Goal: Information Seeking & Learning: Learn about a topic

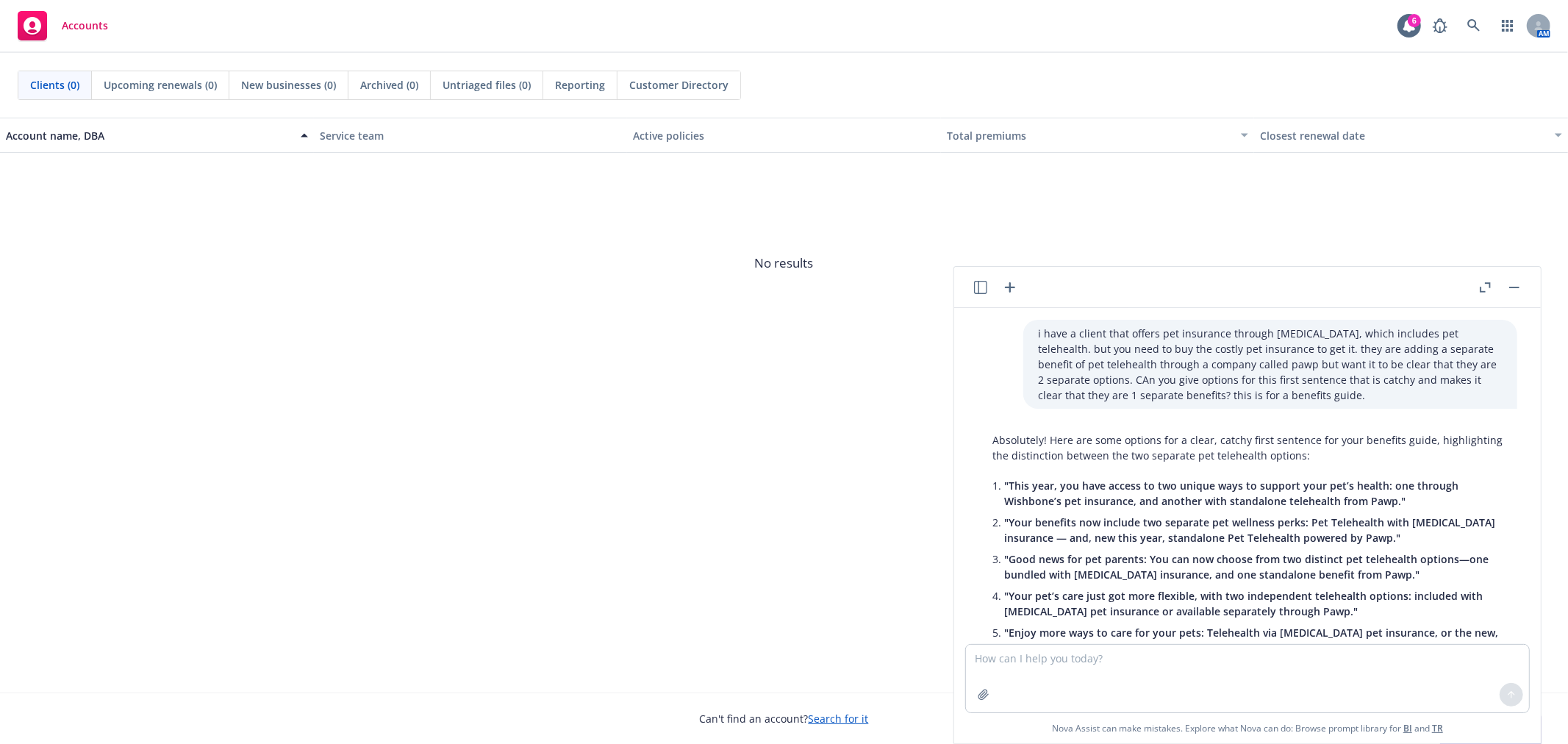
scroll to position [729, 0]
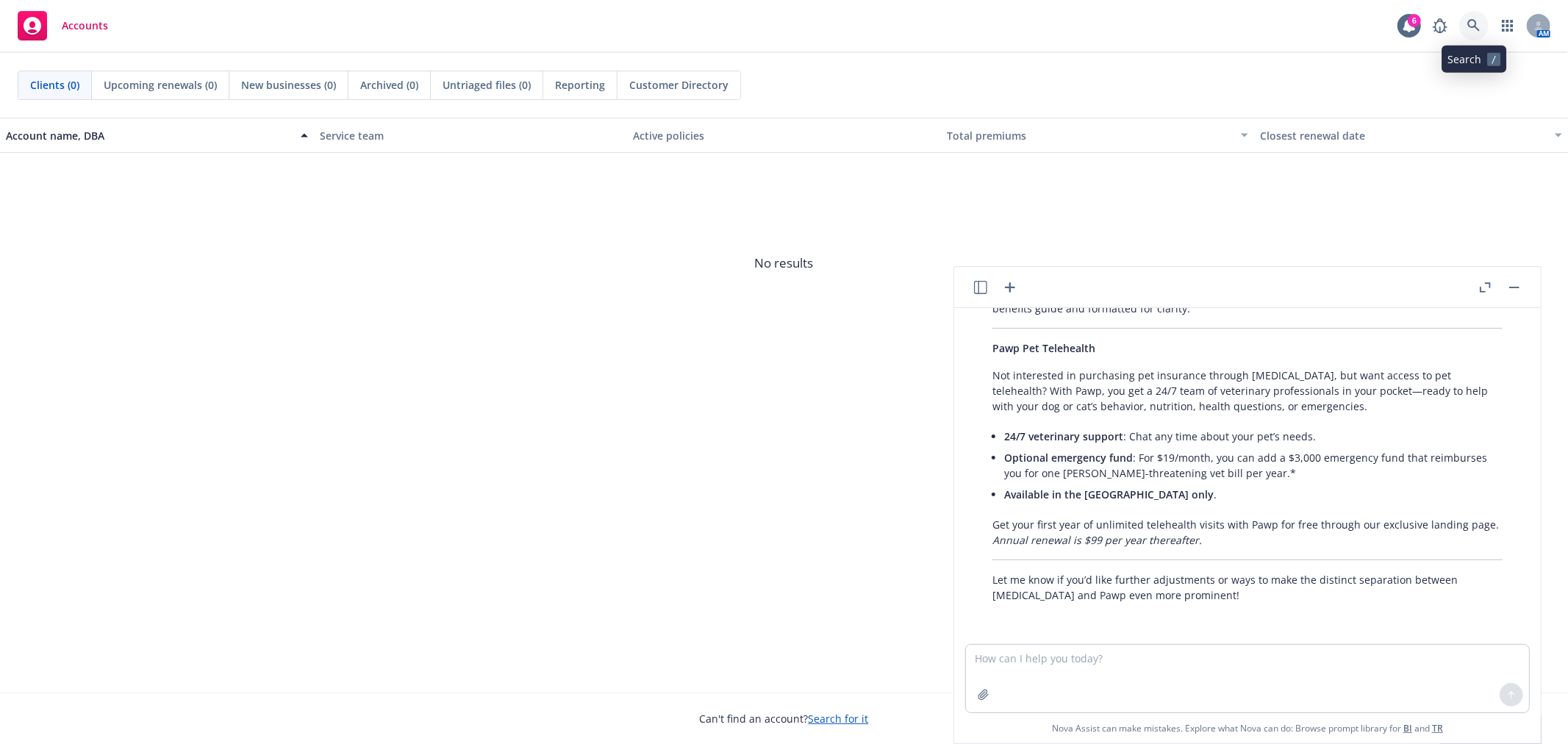
click at [1461, 25] on link at bounding box center [1473, 25] width 29 height 29
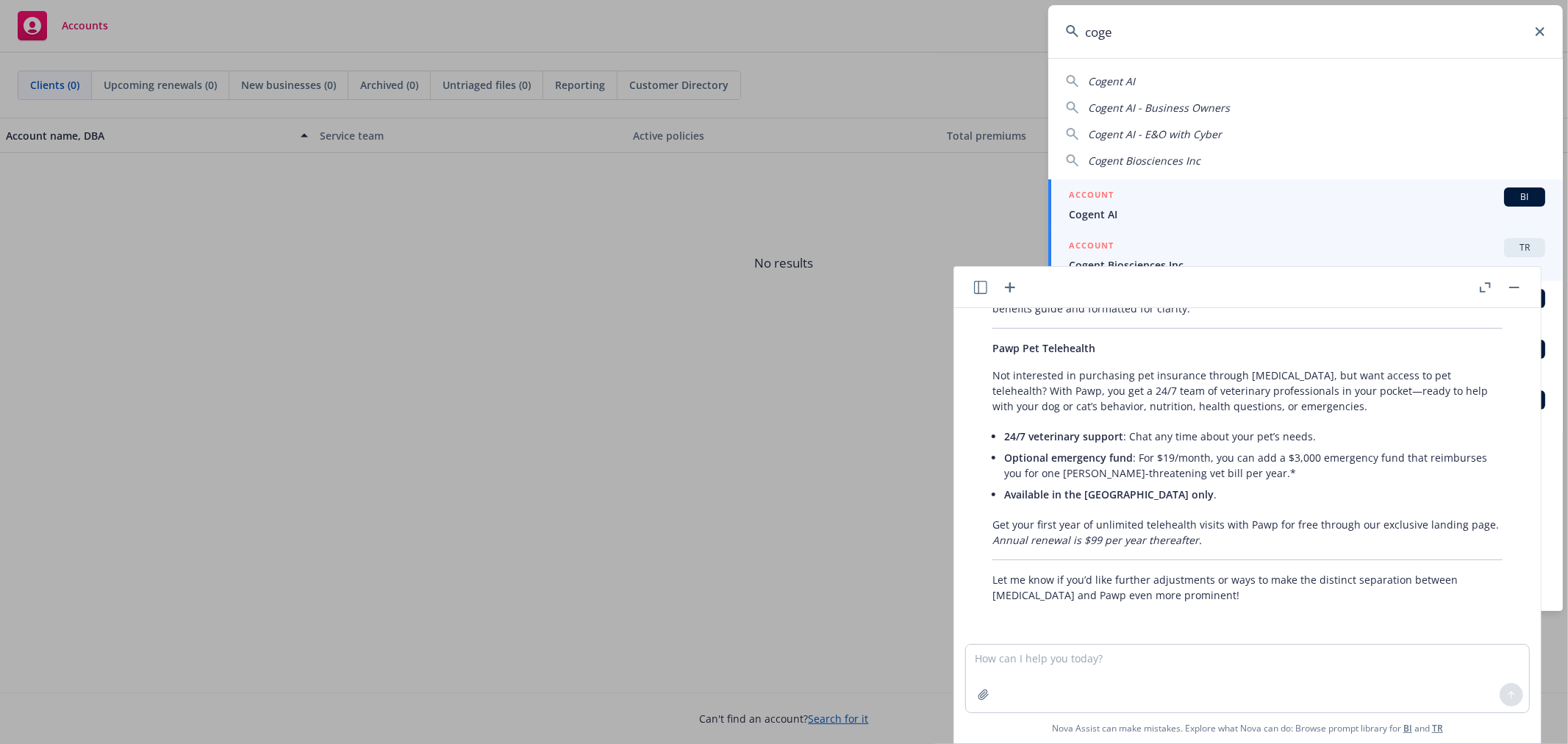
type input "coge"
click at [1237, 247] on div "ACCOUNT TR" at bounding box center [1306, 248] width 476 height 19
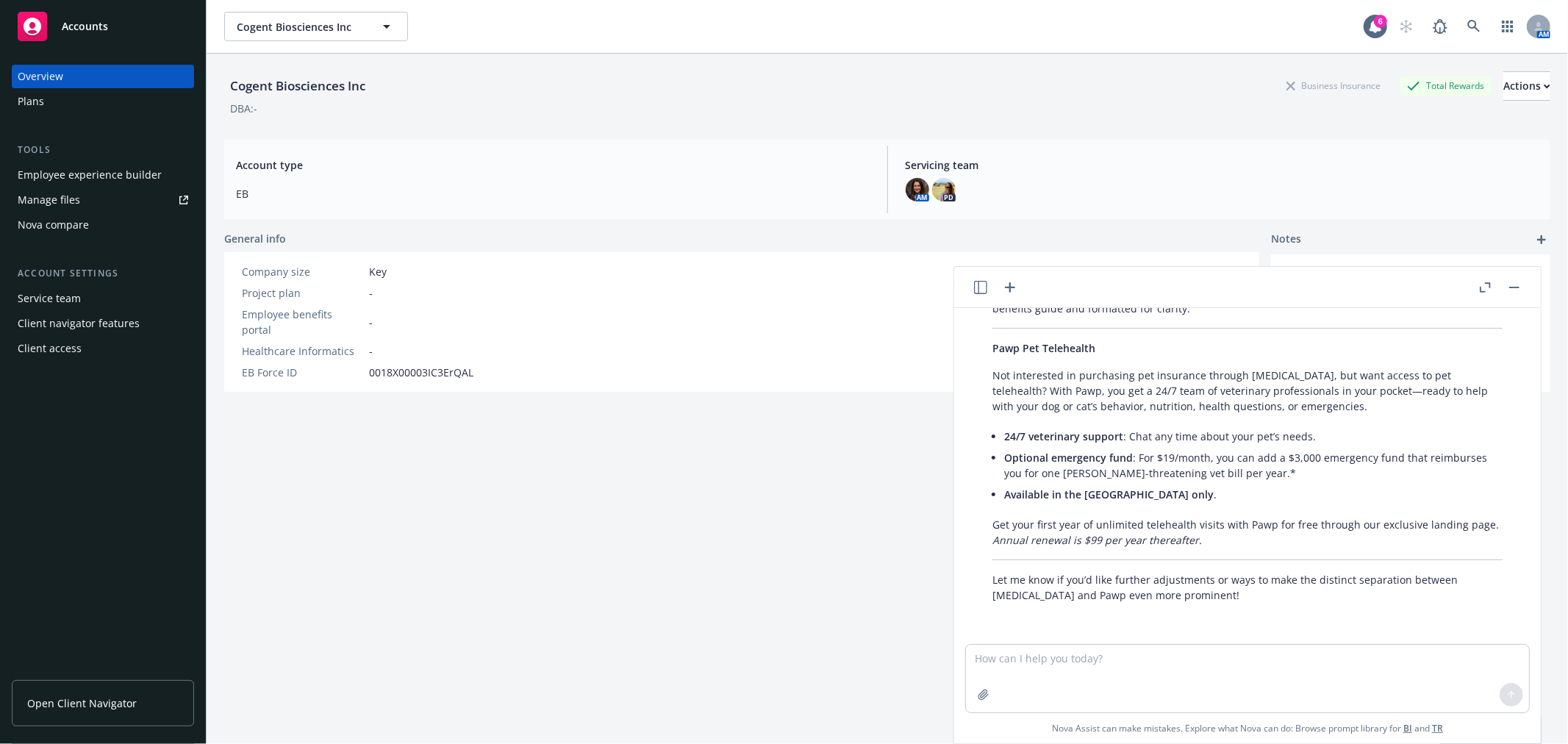
click at [1510, 280] on button "button" at bounding box center [1514, 288] width 18 height 18
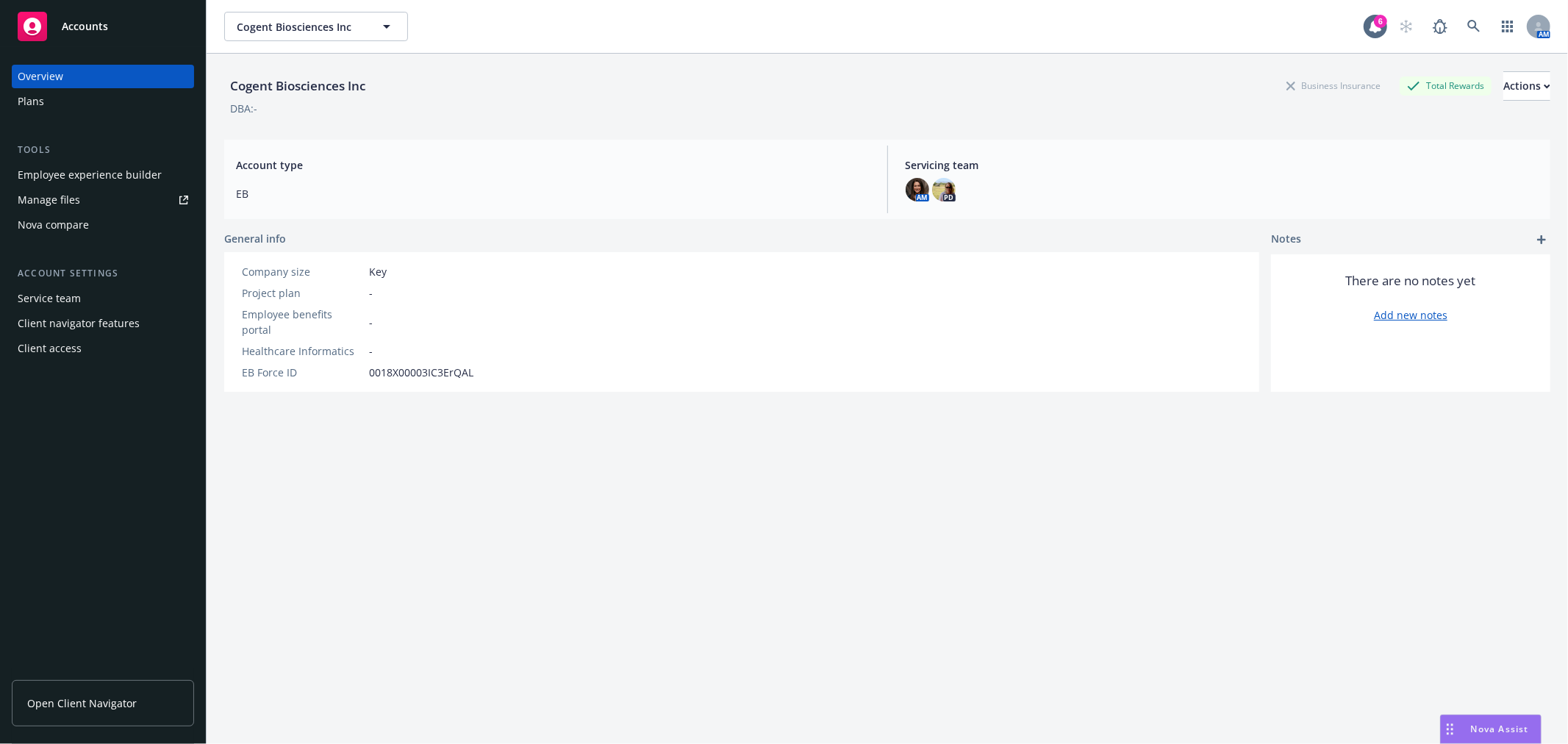
click at [1434, 511] on div "Cogent Biosciences Inc Business Insurance Total Rewards Actions DBA: - Account …" at bounding box center [887, 417] width 1326 height 727
click at [1494, 726] on span "Nova Assist" at bounding box center [1500, 729] width 58 height 13
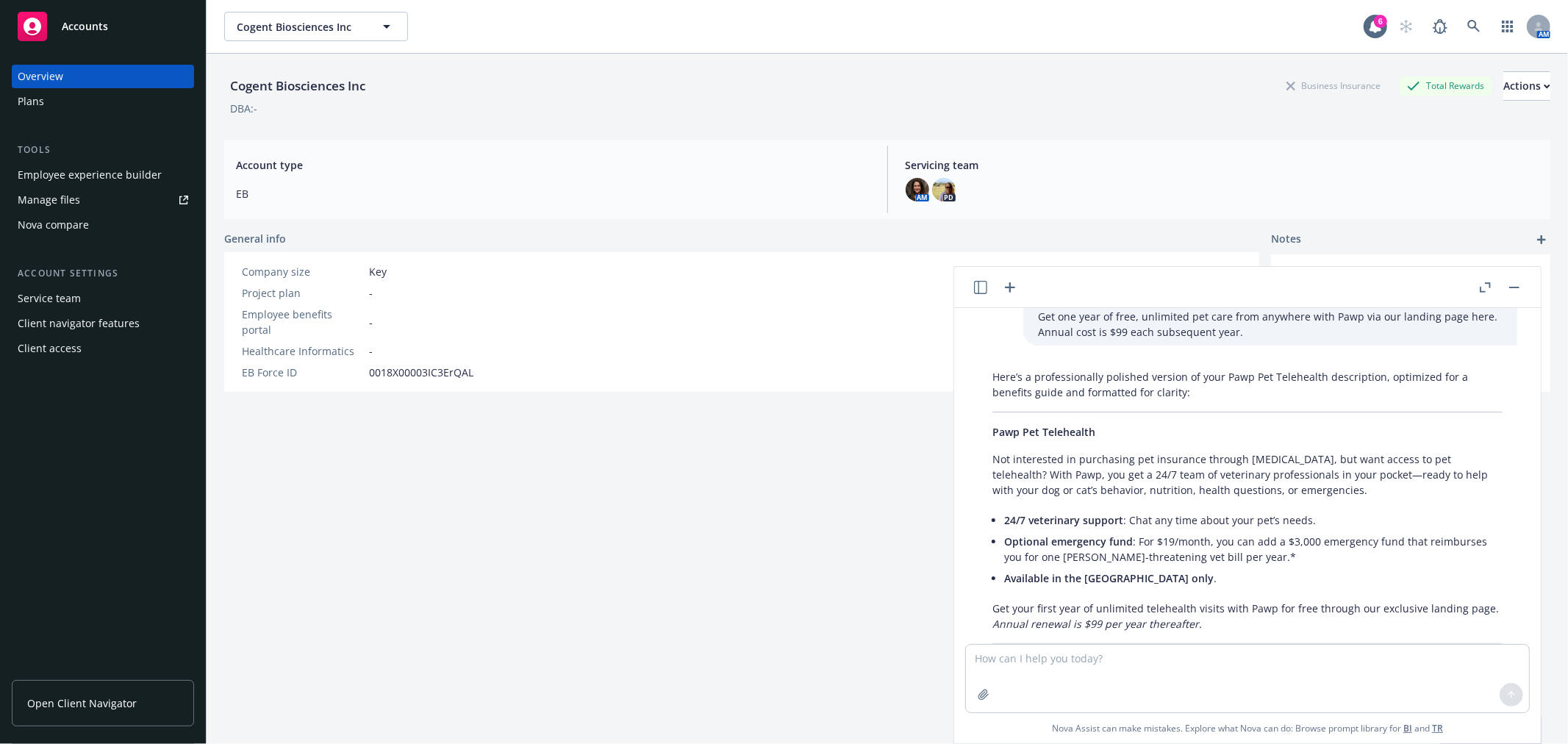
scroll to position [565, 0]
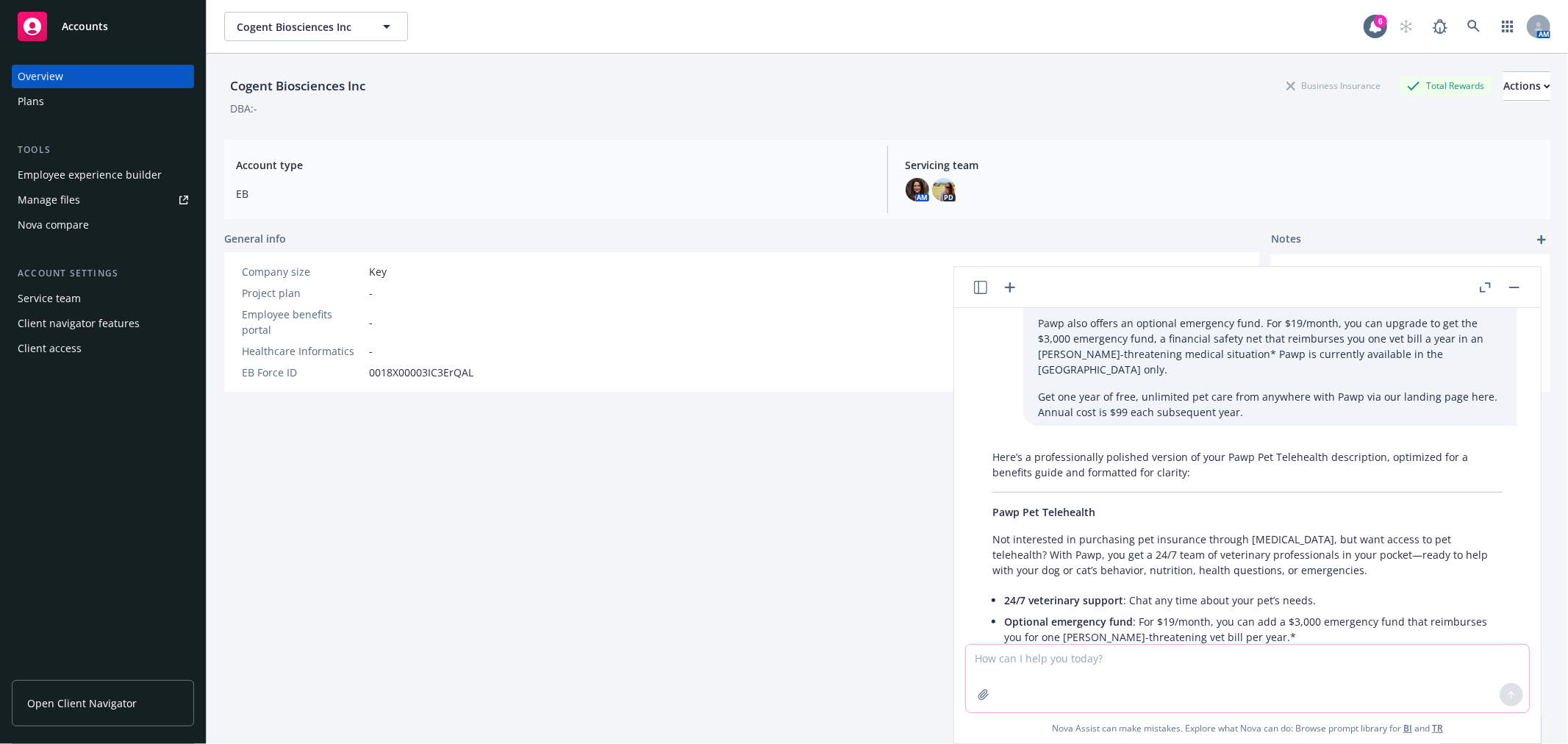
click at [1064, 681] on textarea at bounding box center [1247, 679] width 563 height 67
click at [978, 693] on icon "button" at bounding box center [984, 695] width 12 height 12
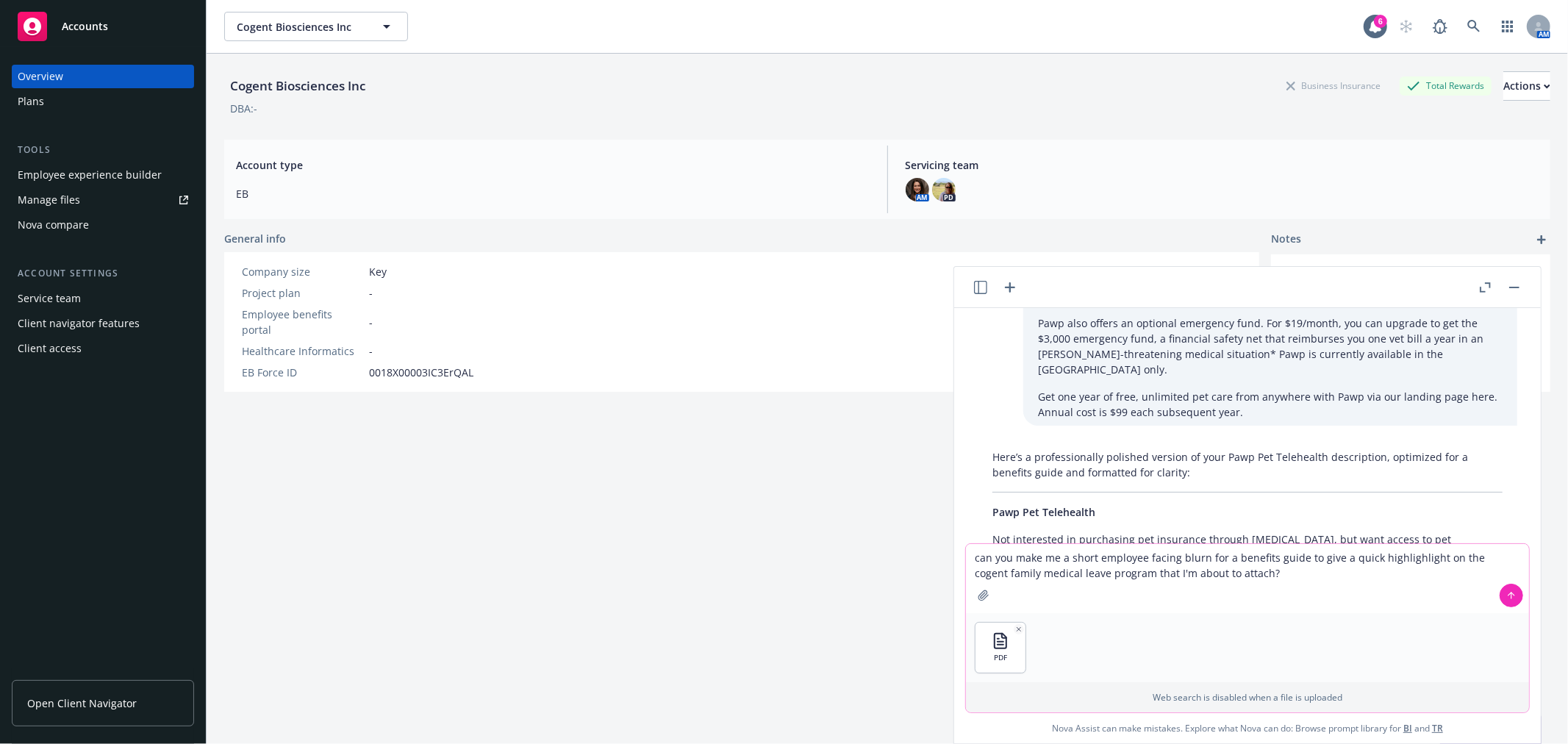
click at [1252, 572] on textarea "can you make me a short employee facing blurn for a benefits guide to give a qu…" at bounding box center [1247, 579] width 563 height 69
click at [1197, 558] on textarea "can you make me a short employee facing blurn for a benefits guide to give a qu…" at bounding box center [1247, 579] width 563 height 69
type textarea "can you make me a short employee facing blurb for a benefits guide to give a qu…"
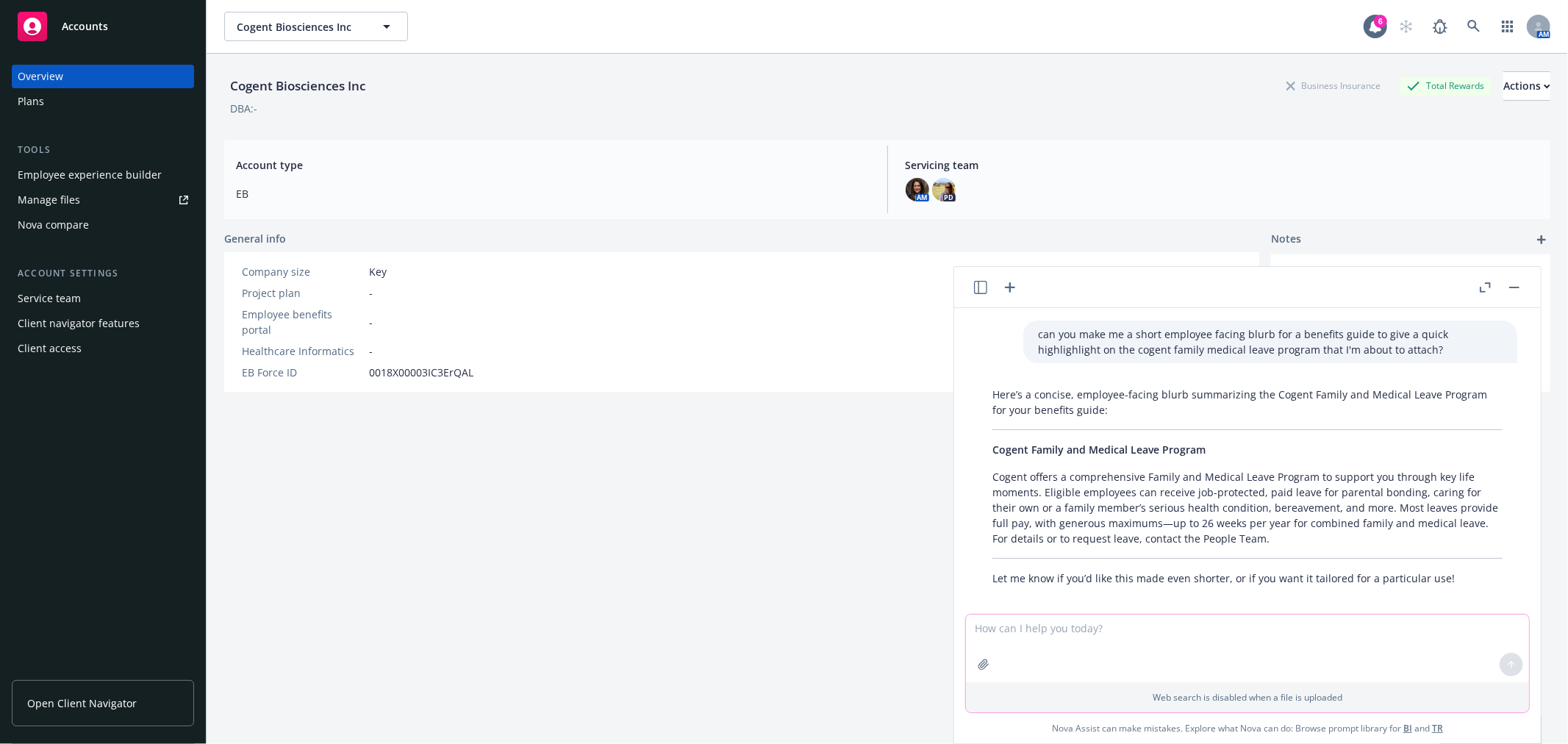
scroll to position [1097, 0]
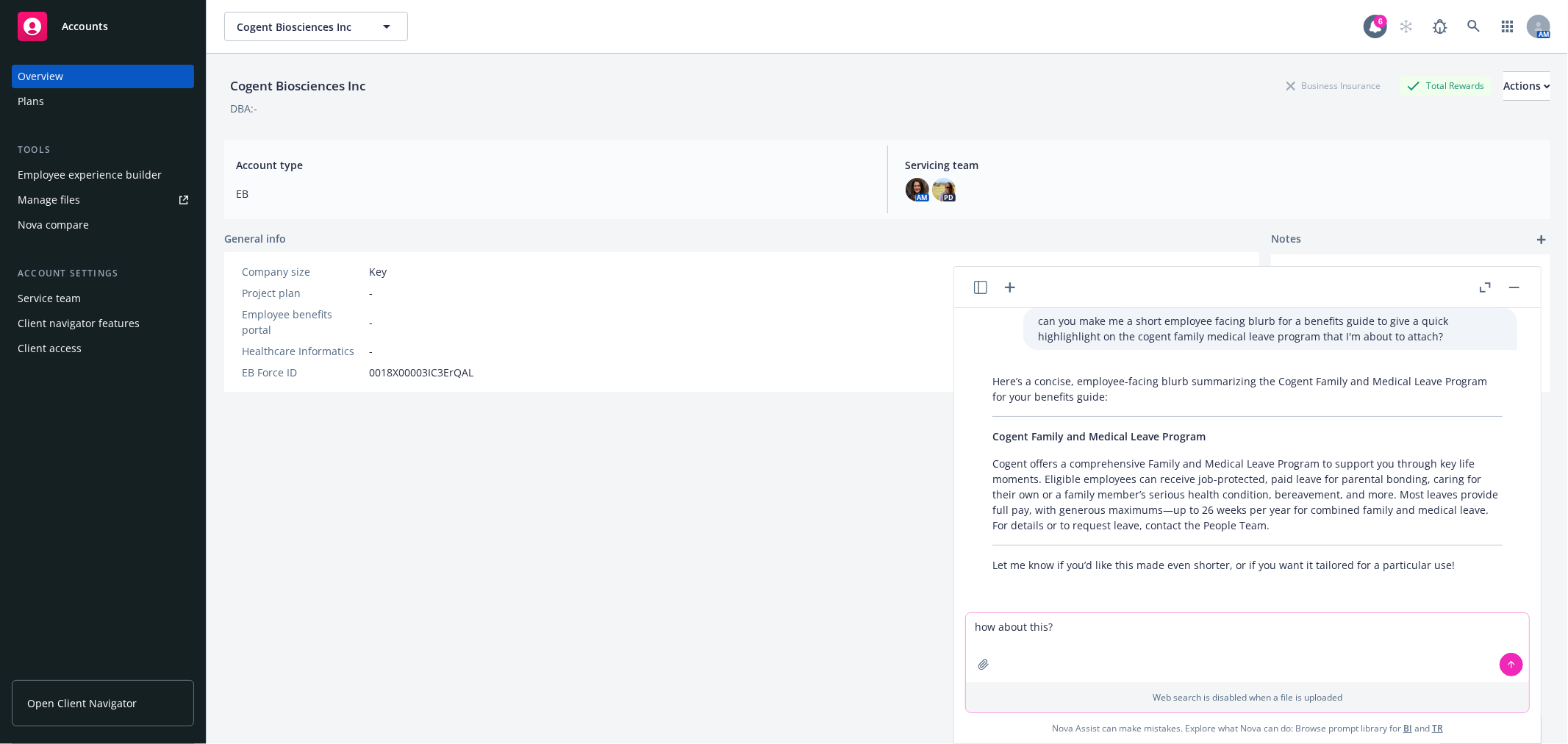
drag, startPoint x: 1031, startPoint y: 627, endPoint x: 949, endPoint y: 624, distance: 82.1
click at [949, 624] on body "Accounts Overview Plans Tools Employee experience builder Manage files Nova com…" at bounding box center [784, 372] width 1568 height 744
type textarea "can you add bullets with the length of various leaves? for example Newborn"
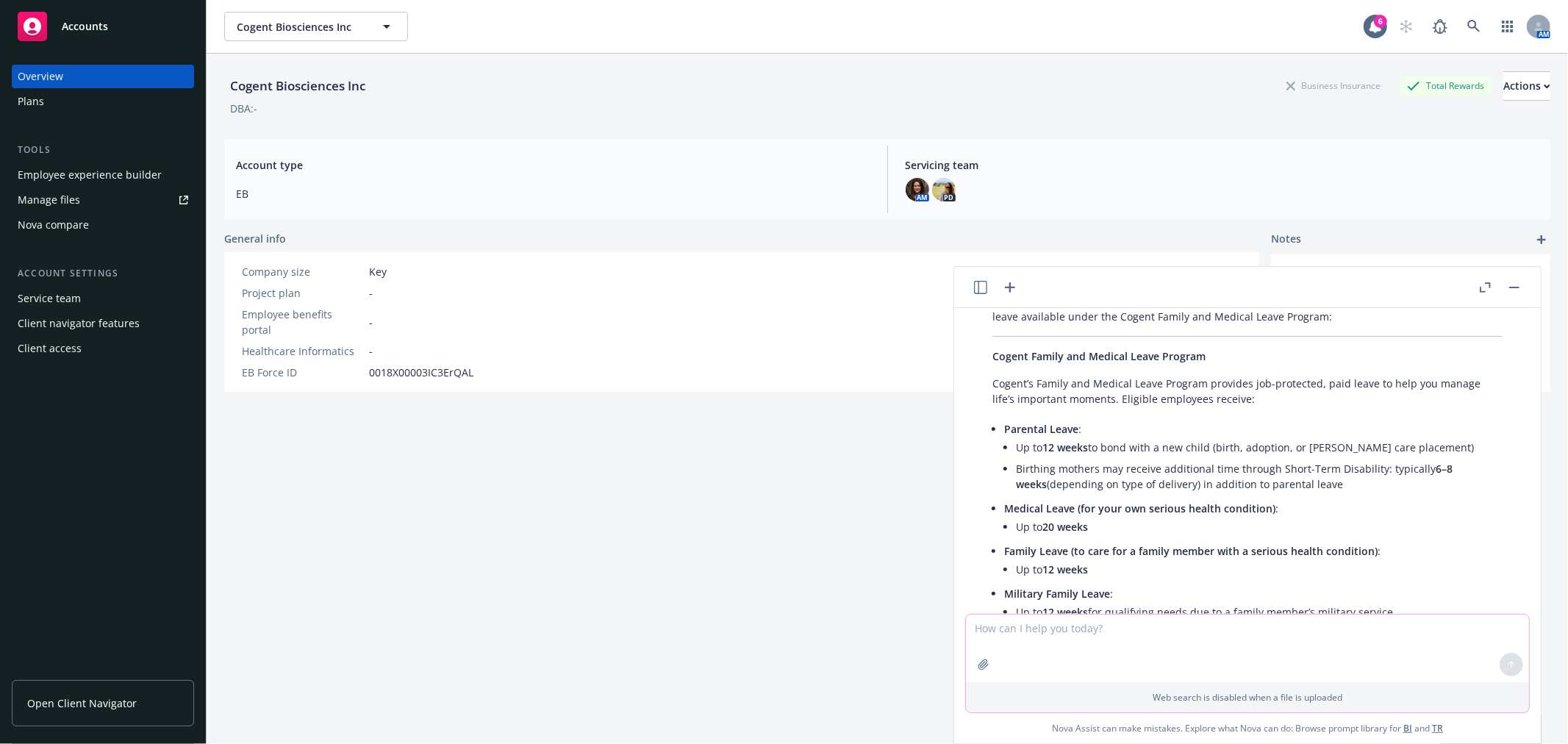
scroll to position [1298, 0]
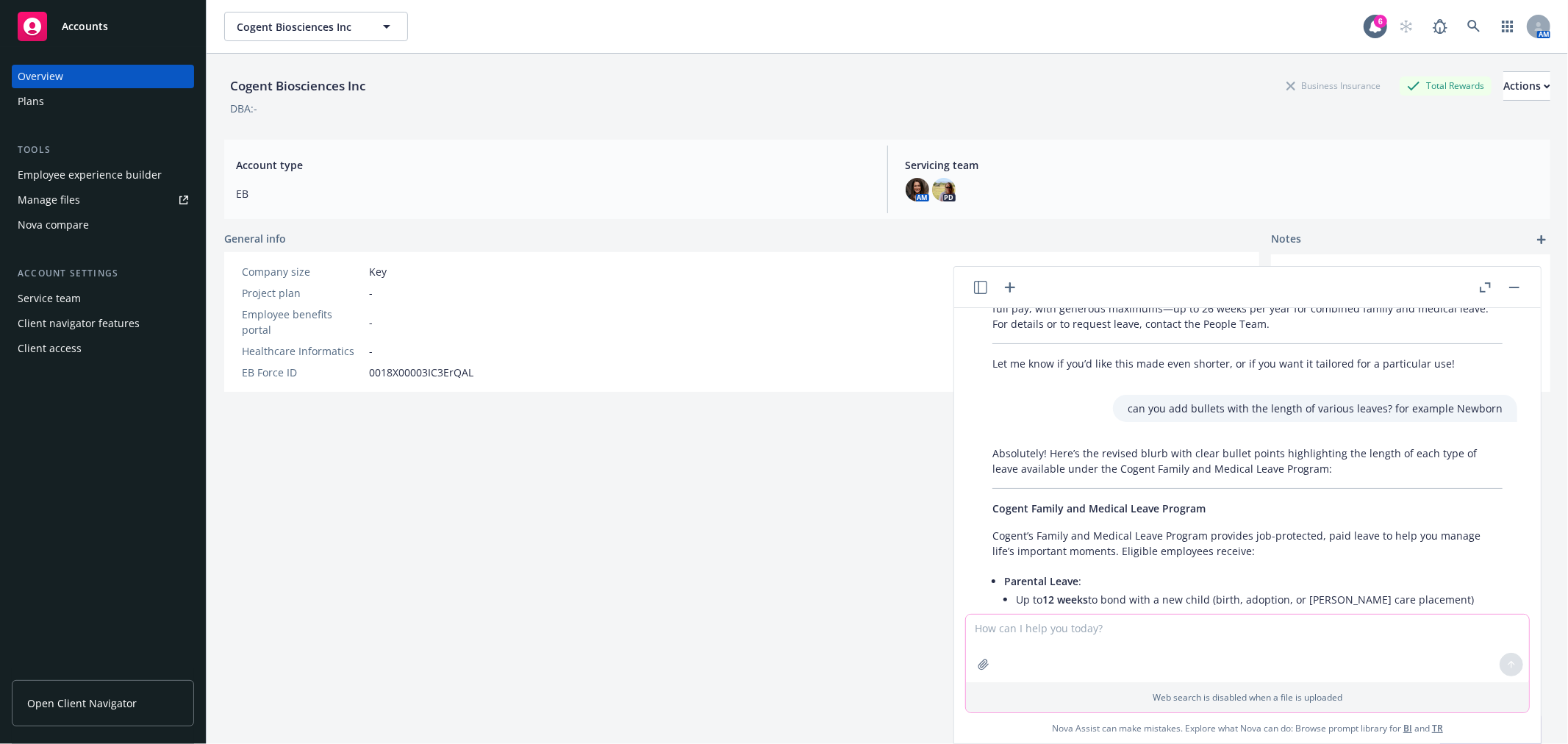
click at [1096, 629] on textarea at bounding box center [1247, 648] width 563 height 67
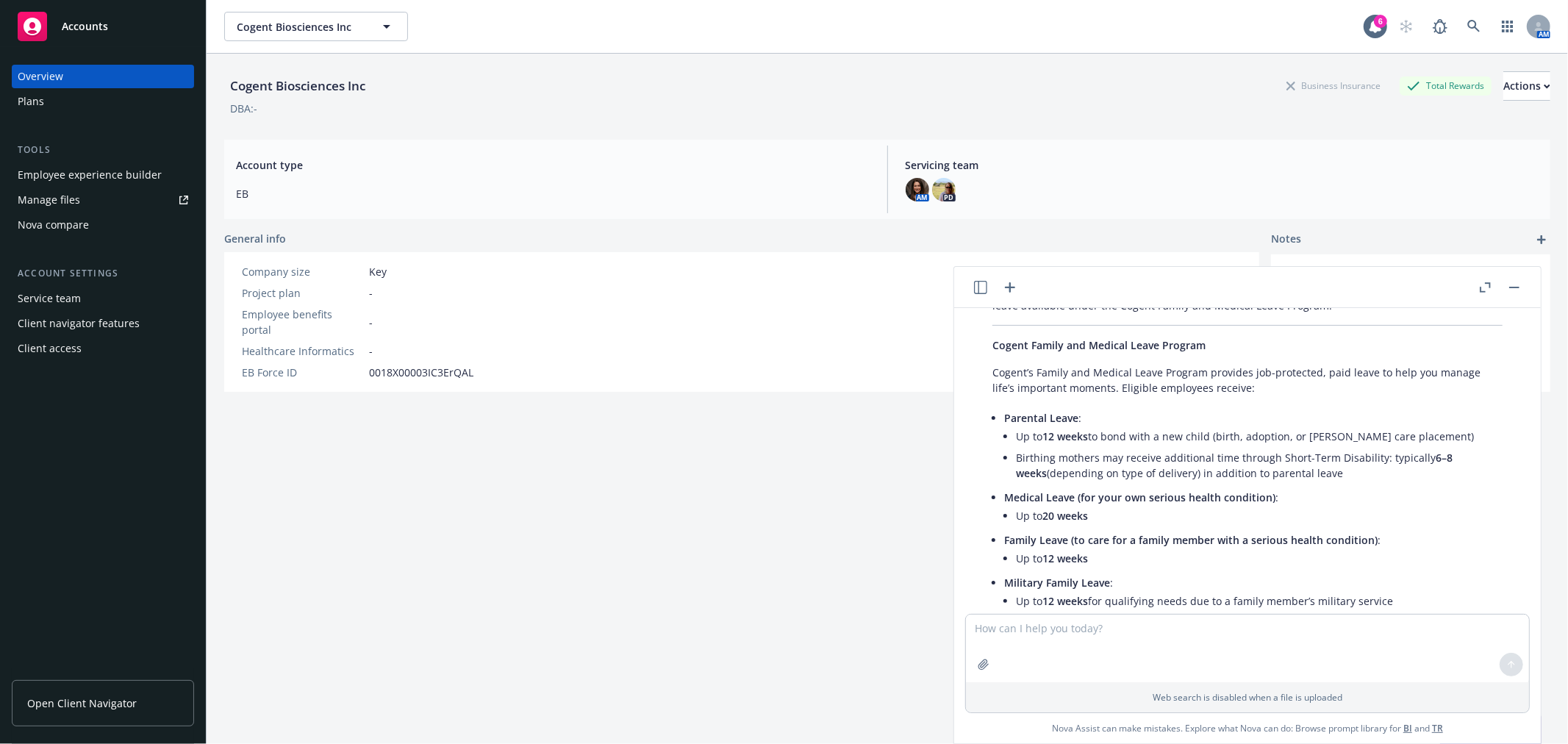
scroll to position [1626, 0]
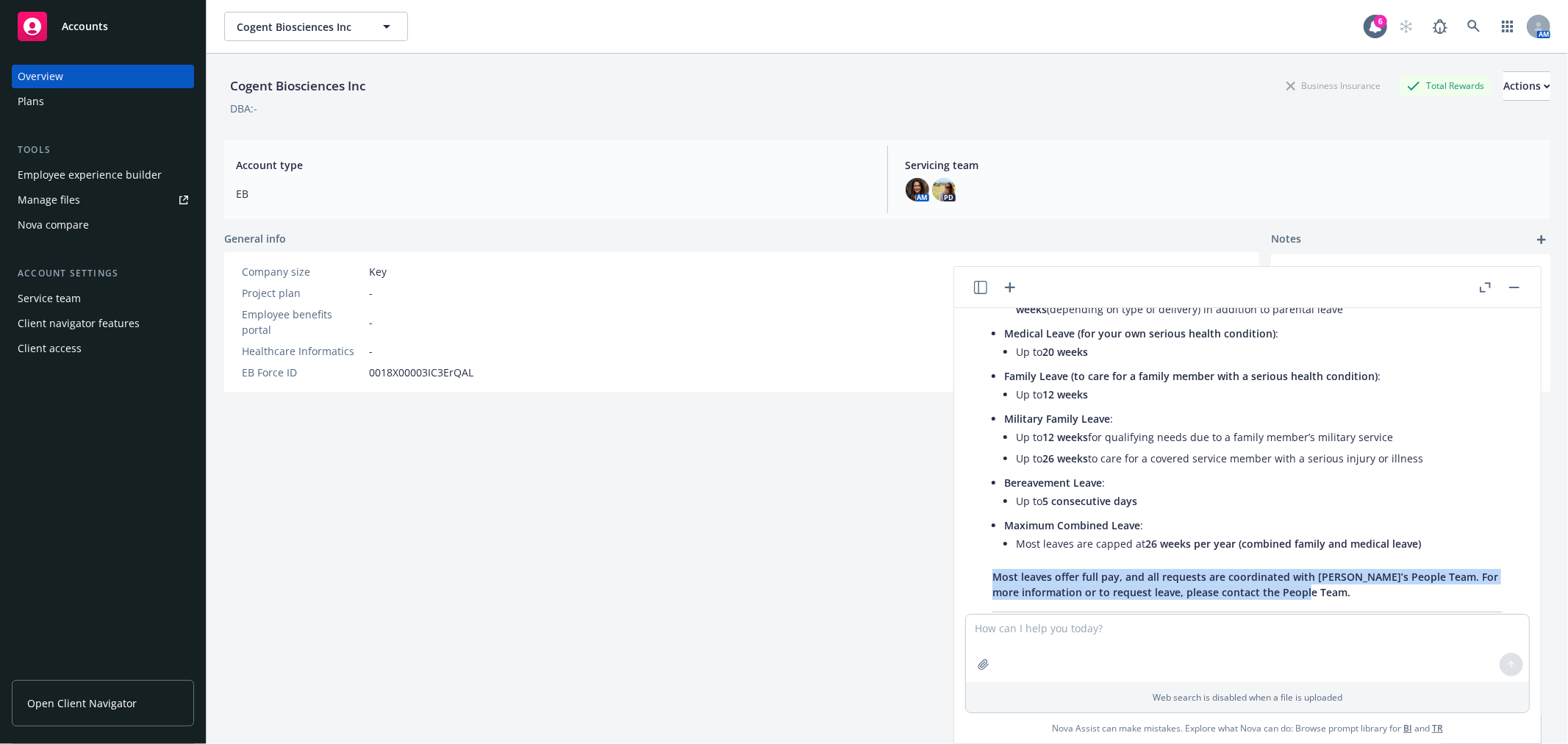
drag, startPoint x: 1328, startPoint y: 596, endPoint x: 996, endPoint y: 577, distance: 332.5
click at [996, 577] on p "Most leaves offer full pay, and all requests are coordinated with [PERSON_NAME]…" at bounding box center [1247, 584] width 510 height 31
copy span "Most leaves offer full pay, and all requests are coordinated with [PERSON_NAME]…"
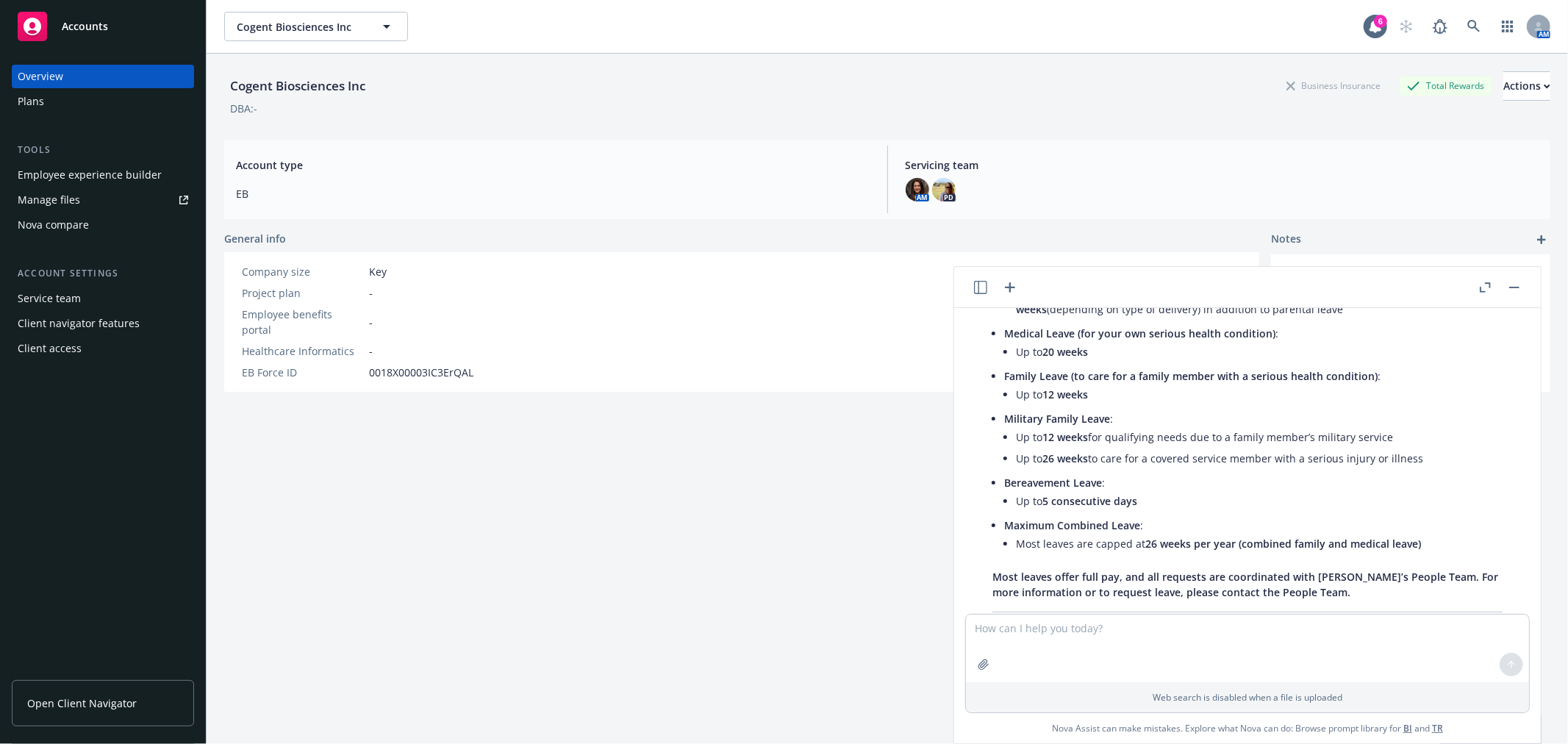
click at [1131, 427] on li "Up to 12 weeks for qualifying needs due to a family member’s military service" at bounding box center [1259, 437] width 487 height 22
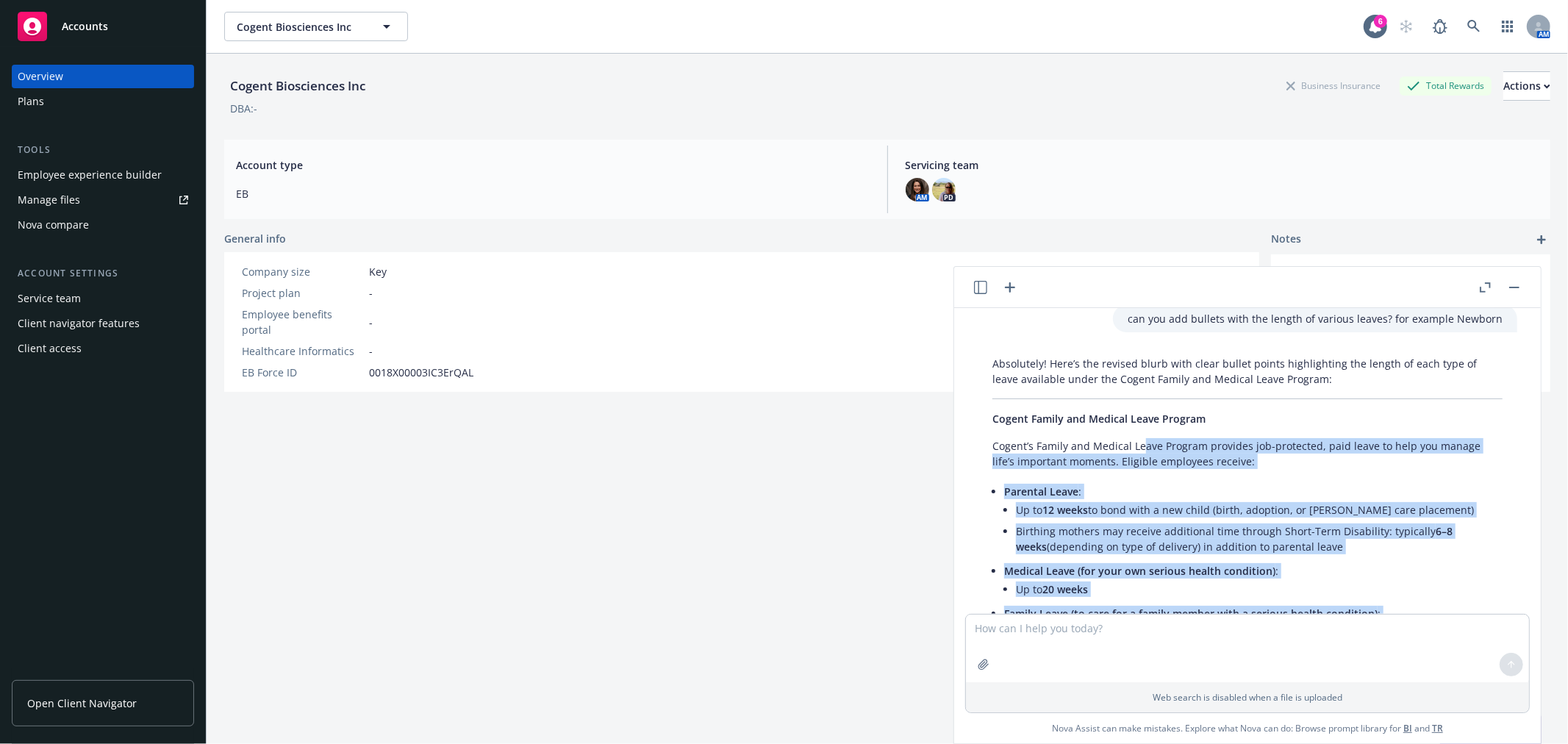
scroll to position [1380, 0]
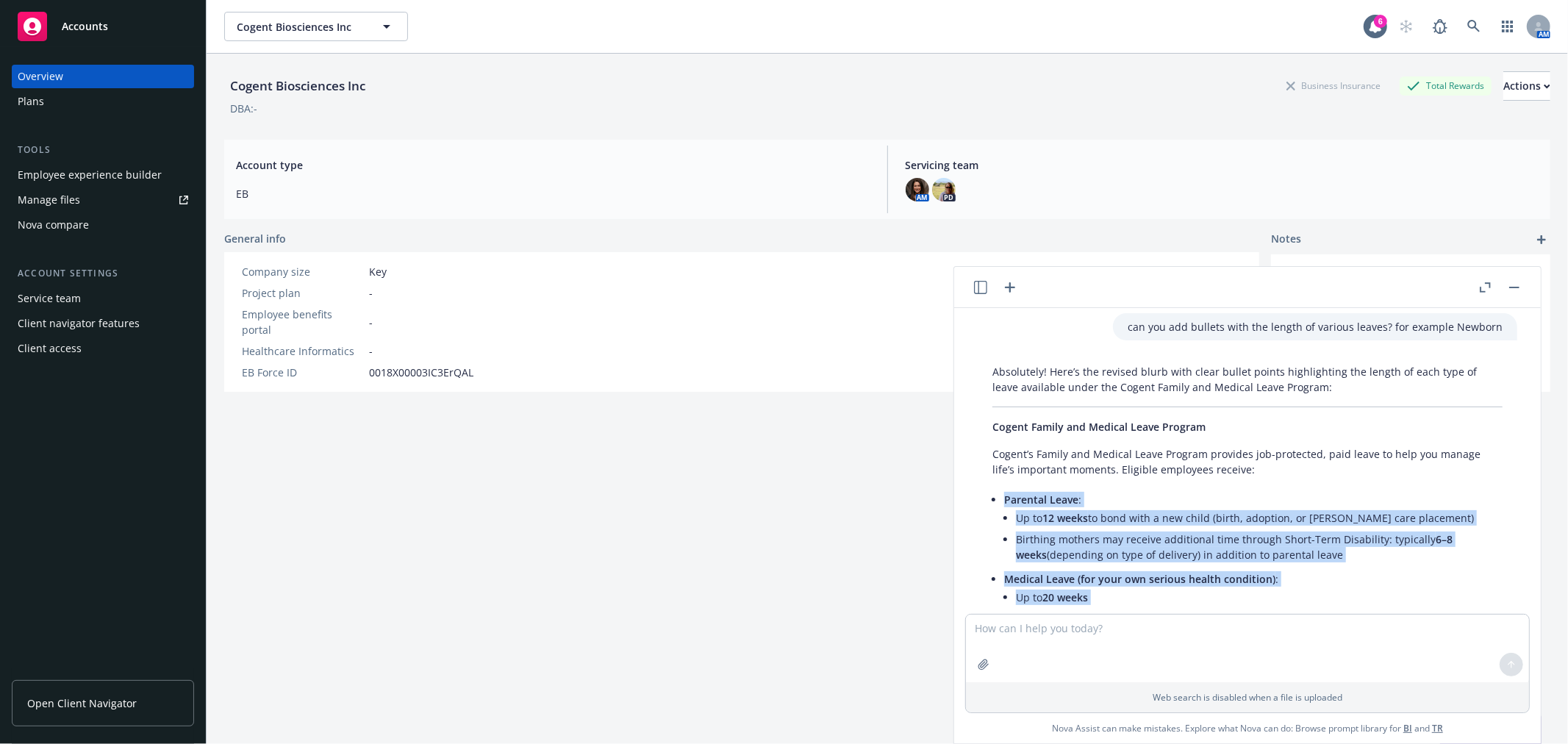
drag, startPoint x: 1421, startPoint y: 545, endPoint x: 1004, endPoint y: 496, distance: 419.9
click at [1004, 496] on ul "Parental Leave : Up to 12 weeks to bond with a new child (birth, adoption, or […" at bounding box center [1253, 646] width 499 height 314
copy ul "Parental Leave : Up to 12 weeks to bond with a new child (birth, adoption, or […"
click at [1073, 626] on textarea at bounding box center [1247, 648] width 563 height 67
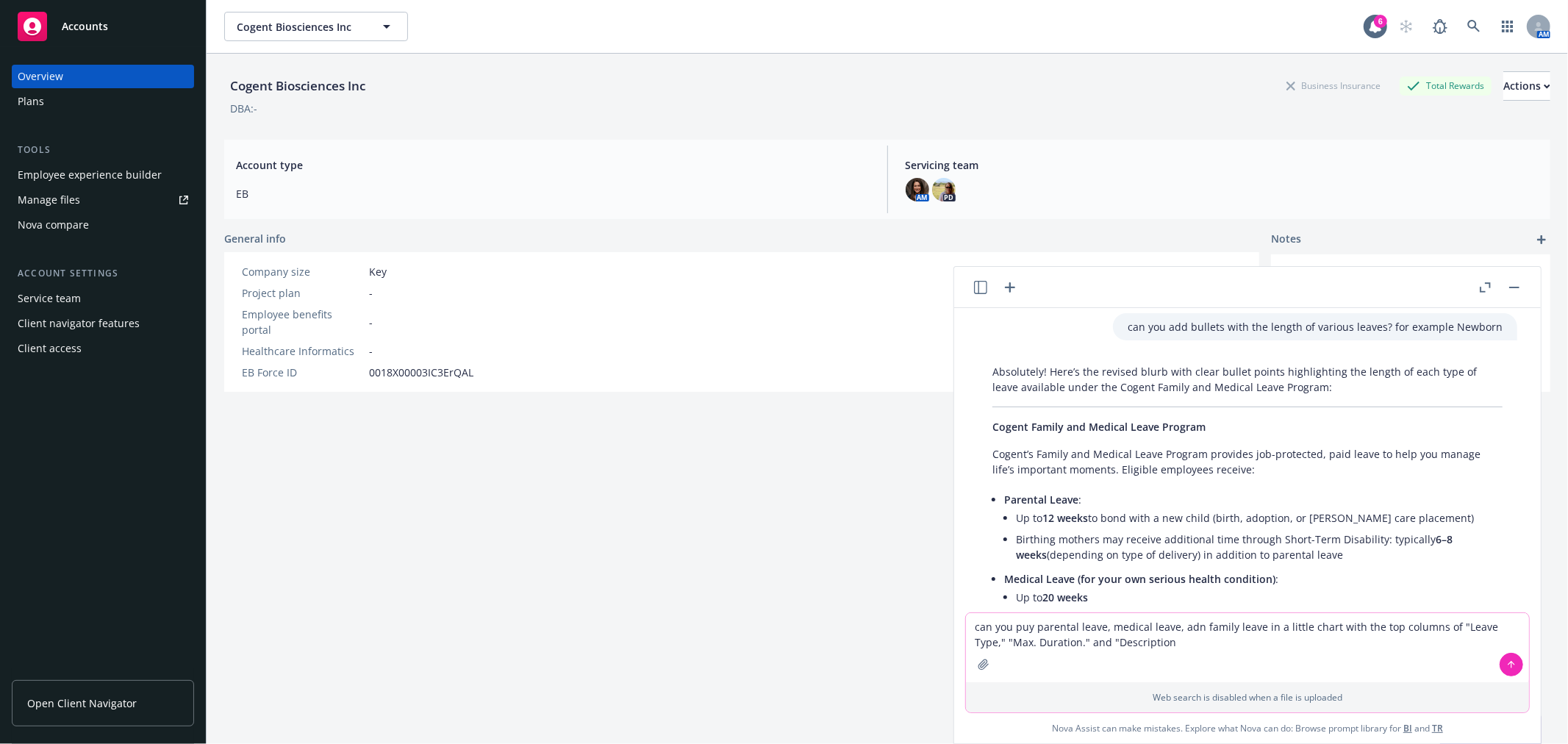
type textarea "can you puy parental leave, medical leave, adn family leave in a little chart w…"
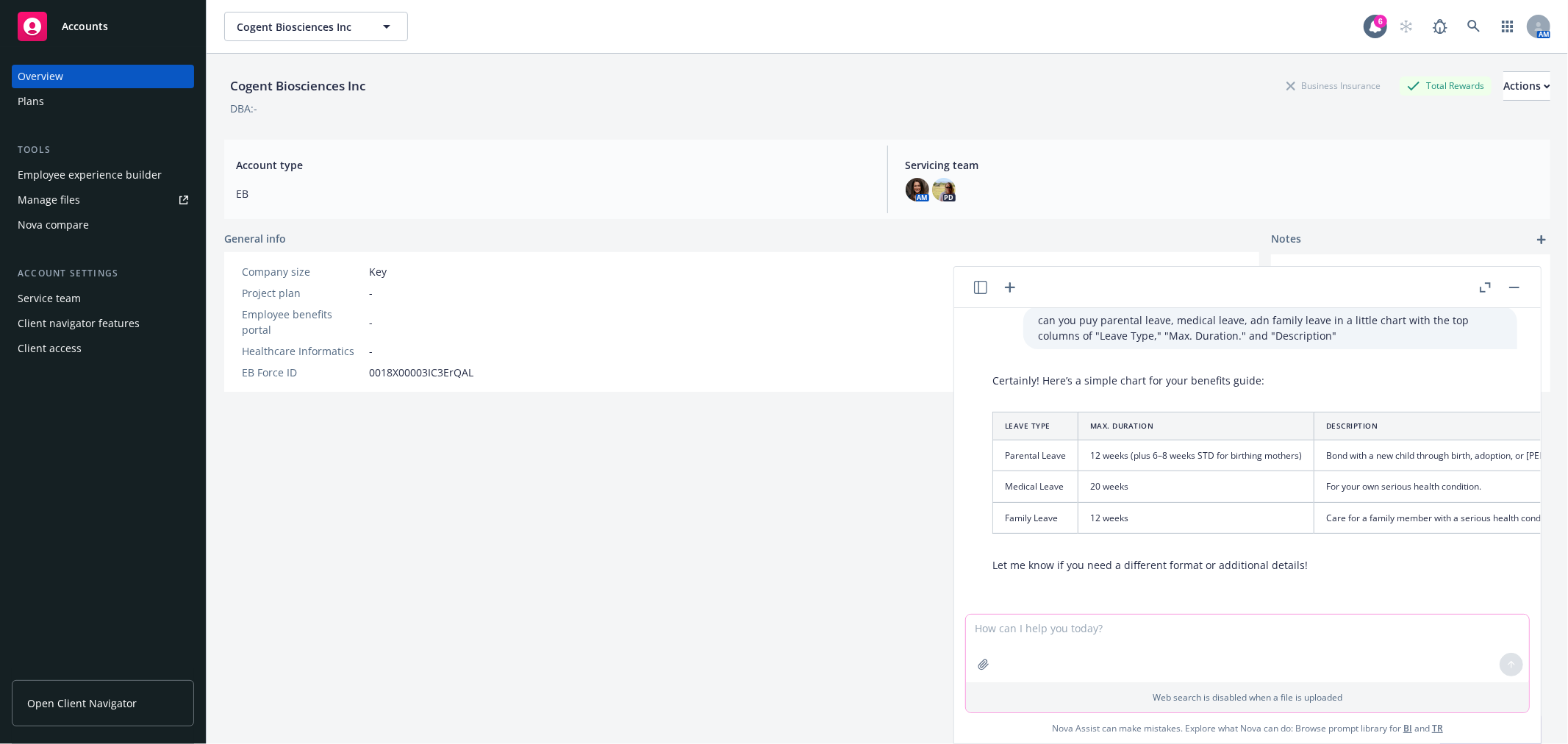
scroll to position [2009, 0]
drag, startPoint x: 1091, startPoint y: 444, endPoint x: 1303, endPoint y: 442, distance: 212.0
click at [1303, 442] on td "12 weeks (plus 6–8 weeks STD for birthing mothers)" at bounding box center [1197, 455] width 236 height 31
copy td "12 weeks (plus 6–8 weeks STD for birthing mothers)"
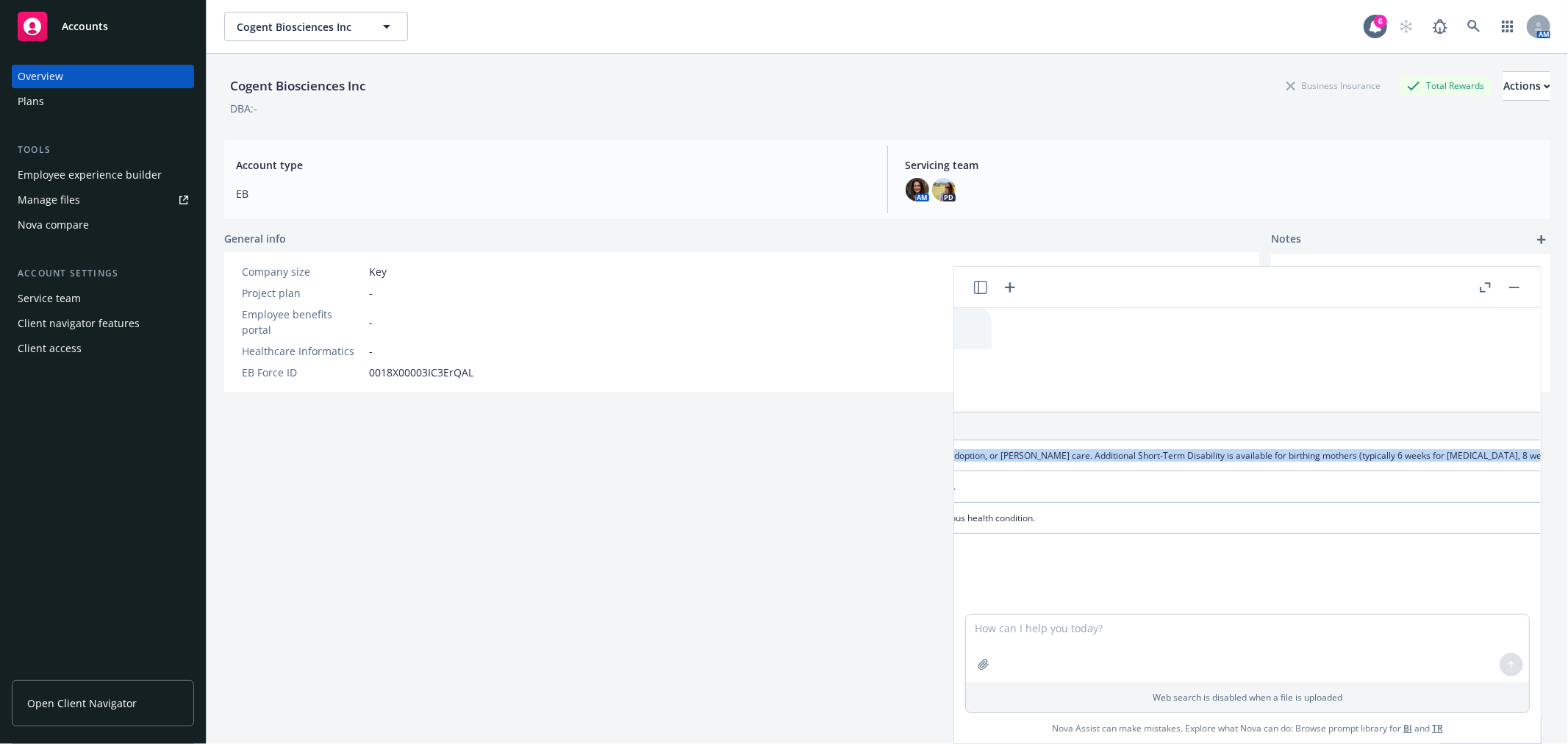
scroll to position [2009, 603]
drag, startPoint x: 1338, startPoint y: 441, endPoint x: 1490, endPoint y: 443, distance: 152.0
click at [1490, 443] on td "Bond with a new child through birth, adoption, or [PERSON_NAME] care. Additiona…" at bounding box center [1147, 455] width 872 height 31
copy td "Bond with a new child through birth, adoption, or [PERSON_NAME] care. Additiona…"
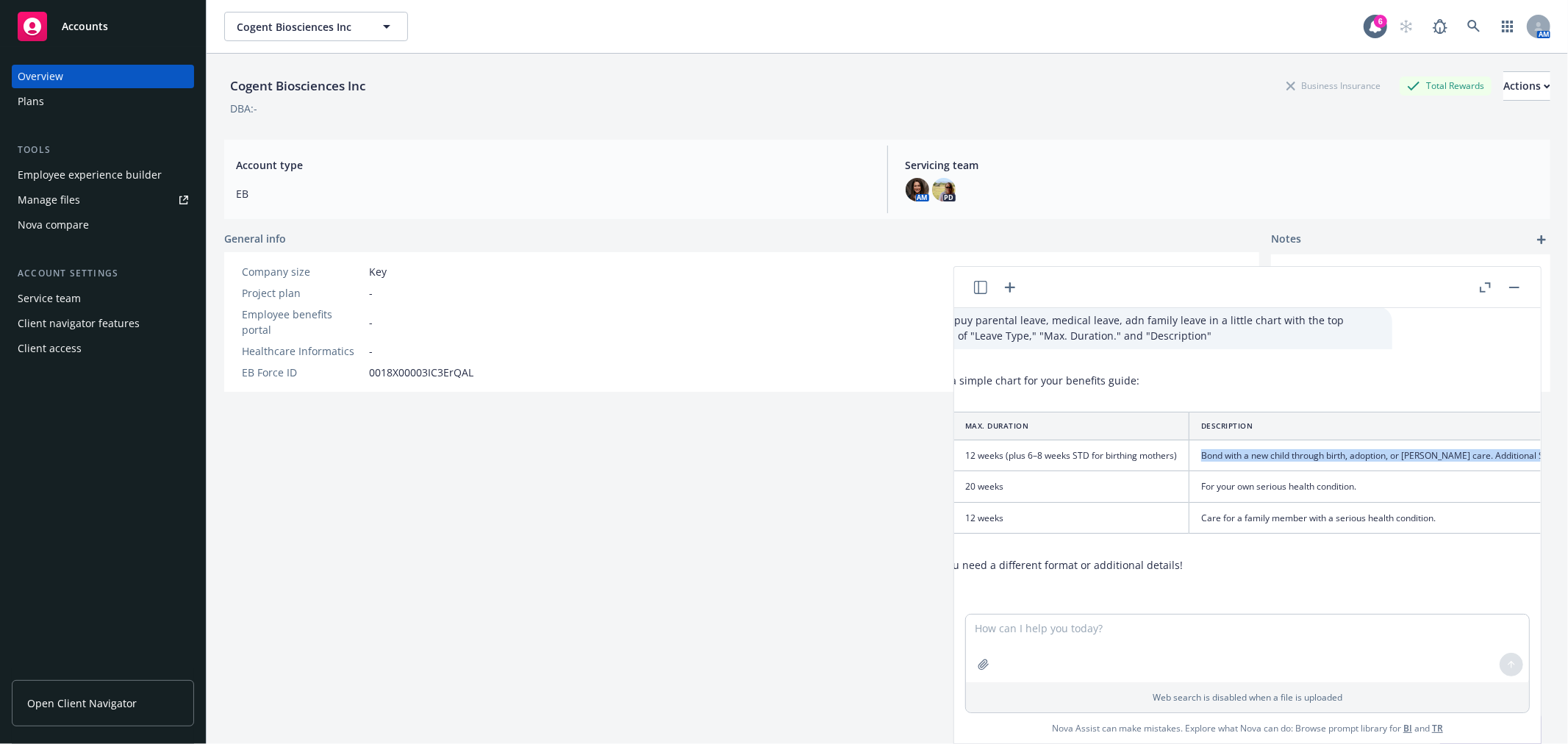
scroll to position [2009, 39]
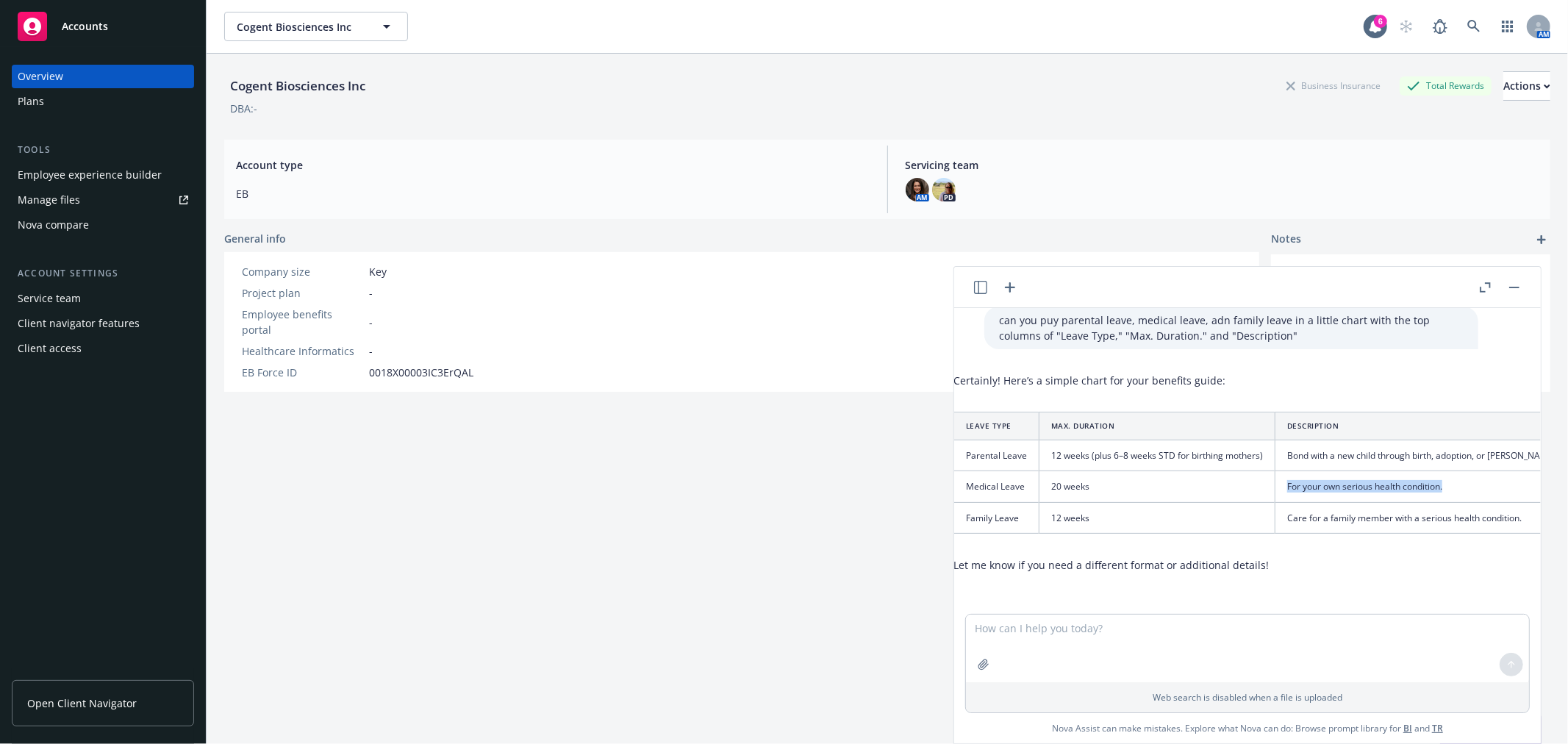
drag, startPoint x: 1450, startPoint y: 473, endPoint x: 1280, endPoint y: 474, distance: 170.0
copy td "For your own serious health condition."
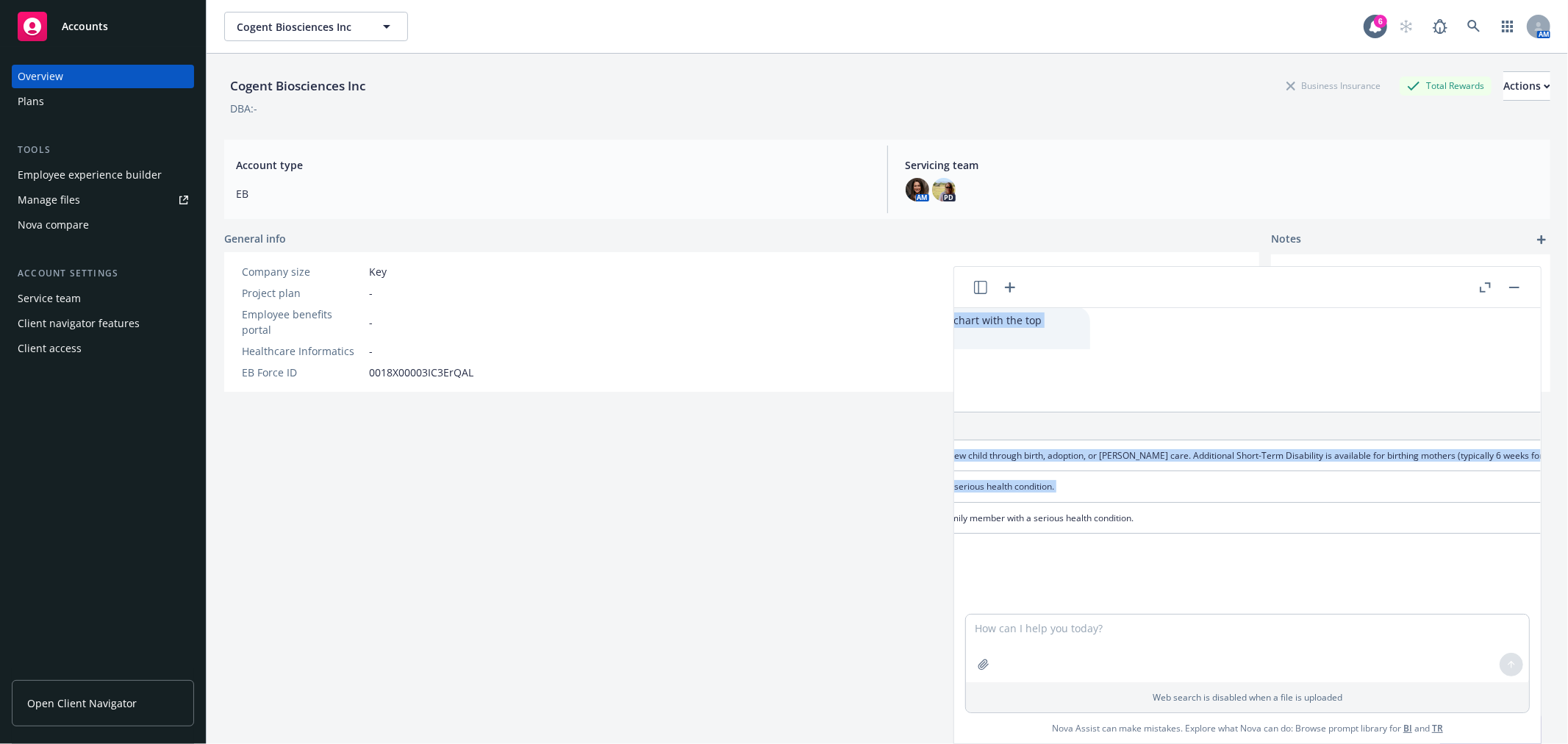
scroll to position [2009, 603]
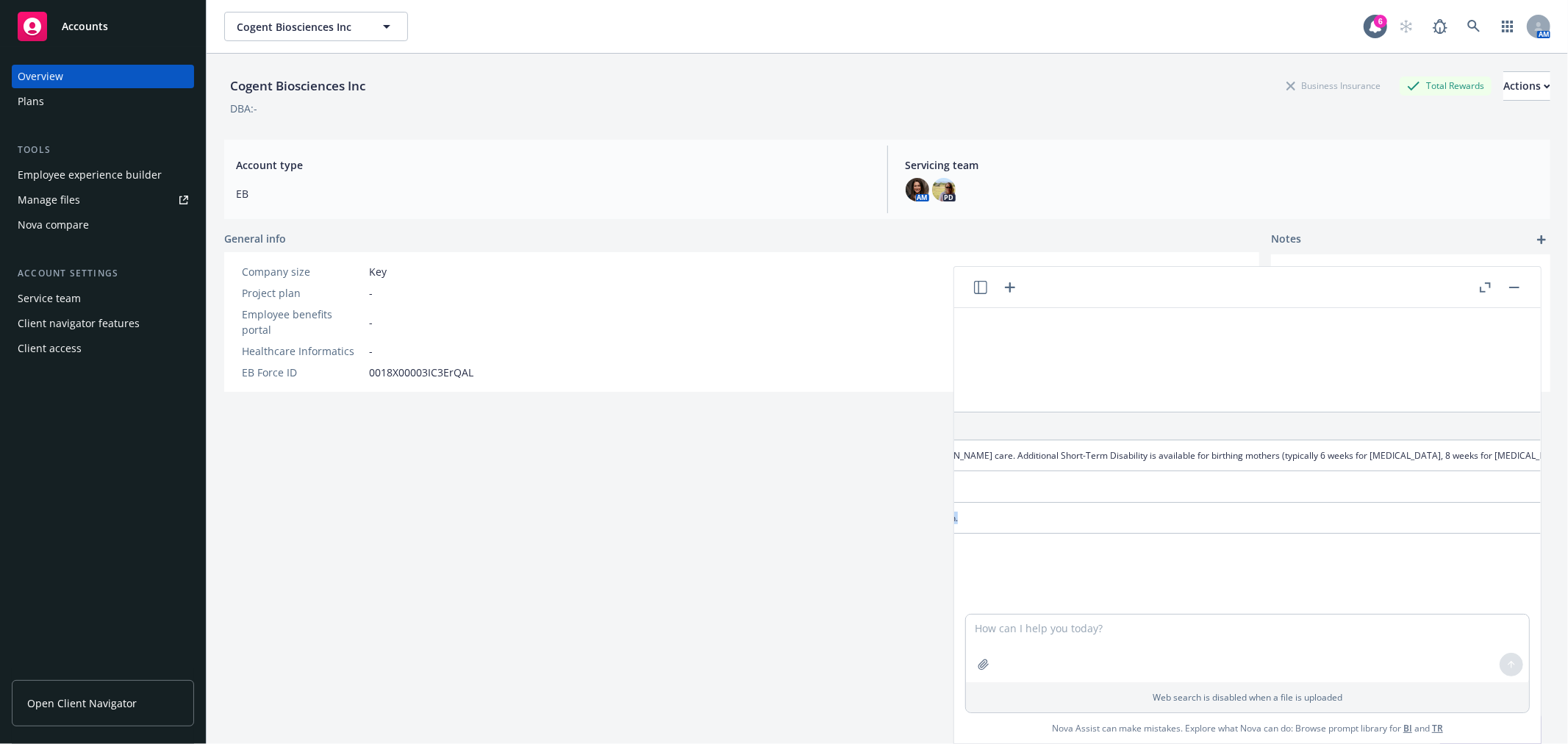
drag, startPoint x: 1290, startPoint y: 508, endPoint x: 1165, endPoint y: 500, distance: 125.3
click at [1165, 502] on td "Care for a family member with a serious health condition." at bounding box center [1147, 517] width 872 height 31
copy td "are for a family member with a serious health condition."
click at [1159, 646] on textarea at bounding box center [1247, 648] width 563 height 67
type textarea "which family members can yuo care for for family leave?"
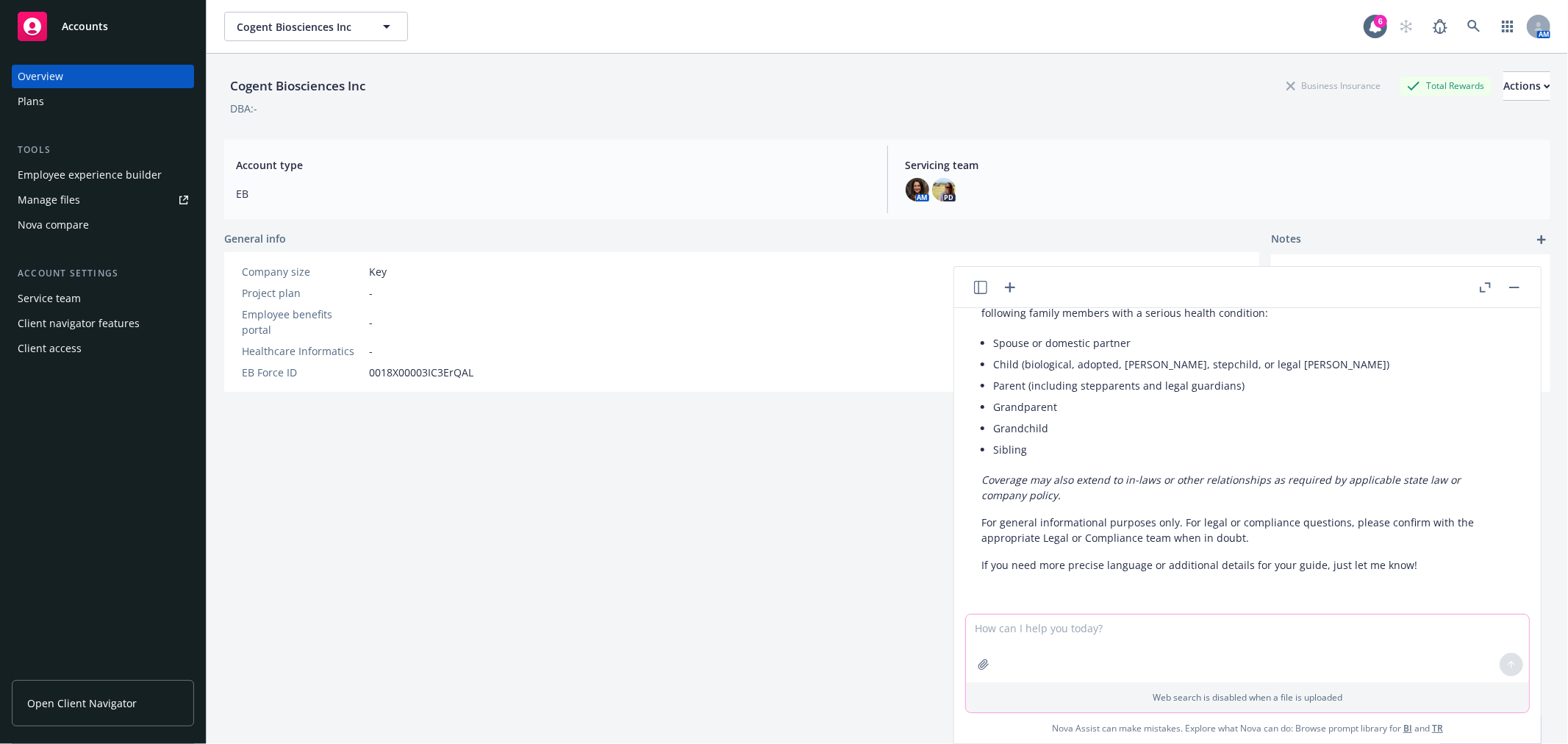
scroll to position [2284, 11]
